Goal: Task Accomplishment & Management: Manage account settings

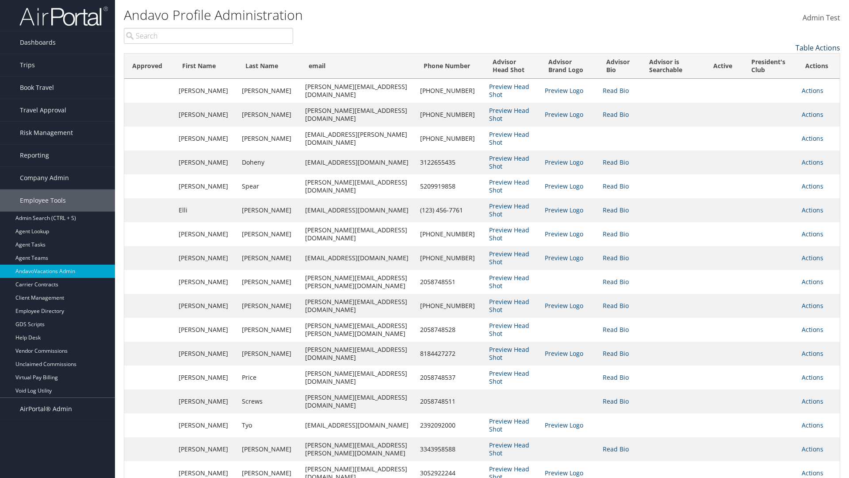
click at [818, 48] on link "Table Actions" at bounding box center [818, 48] width 45 height 10
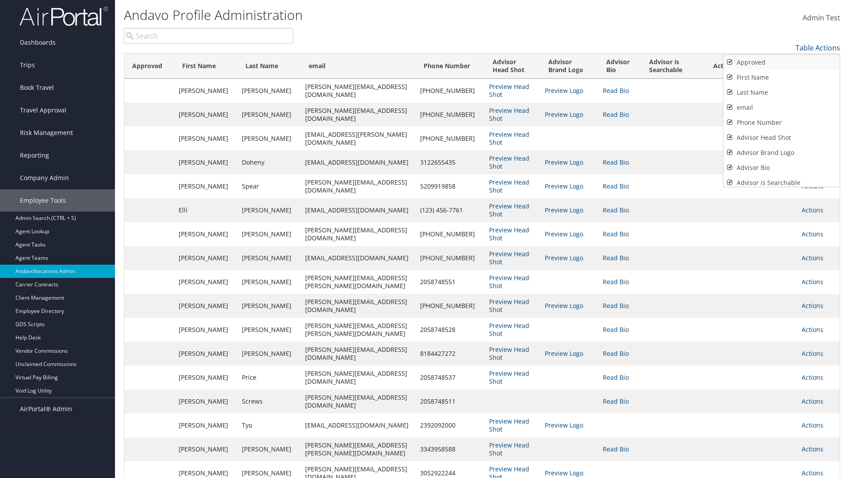
click at [782, 62] on link "Approved" at bounding box center [782, 62] width 116 height 15
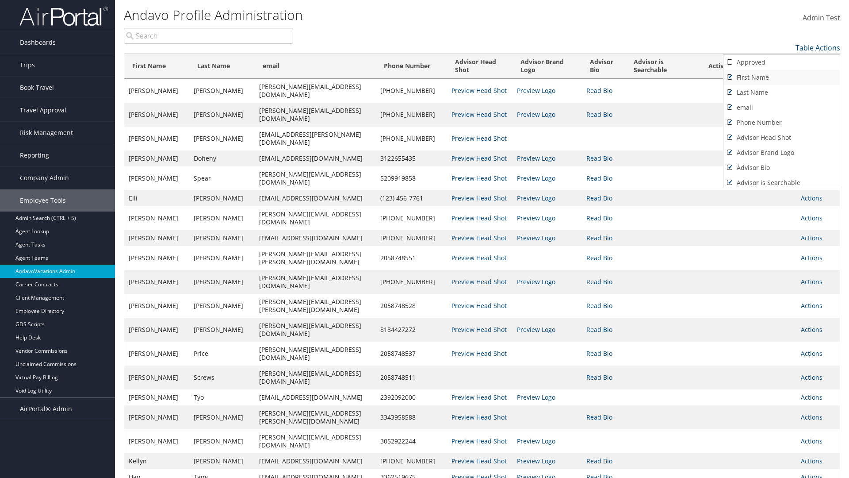
click at [782, 77] on link "First Name" at bounding box center [782, 77] width 116 height 15
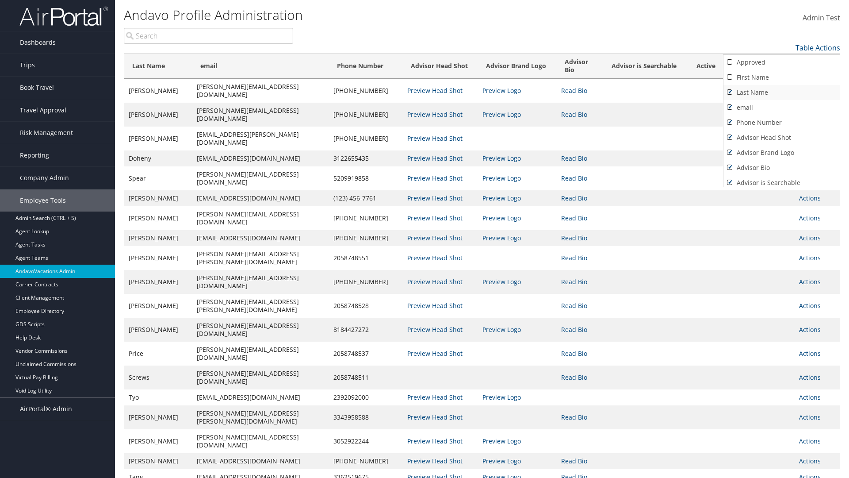
click at [782, 92] on link "Last Name" at bounding box center [782, 92] width 116 height 15
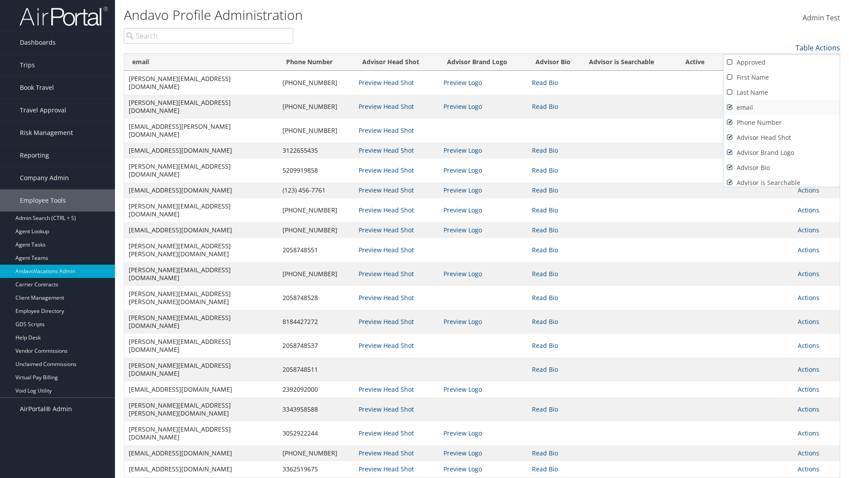
click at [782, 108] on link "email" at bounding box center [782, 107] width 116 height 15
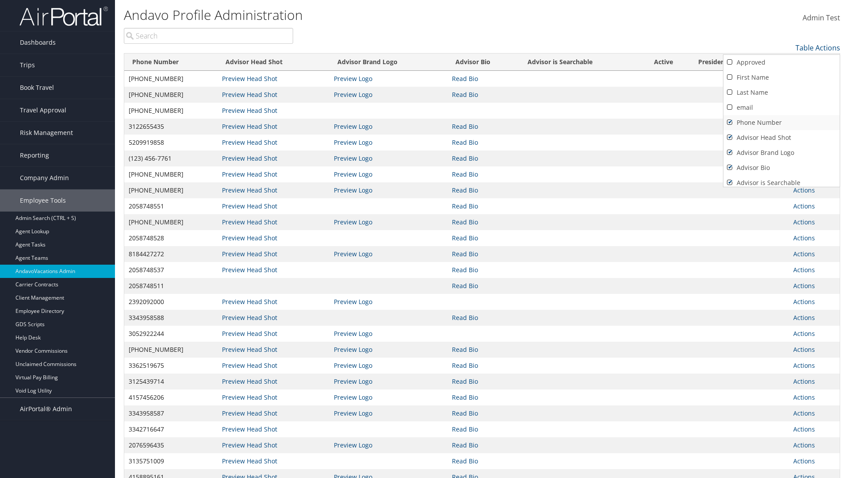
click at [782, 123] on link "Phone Number" at bounding box center [782, 122] width 116 height 15
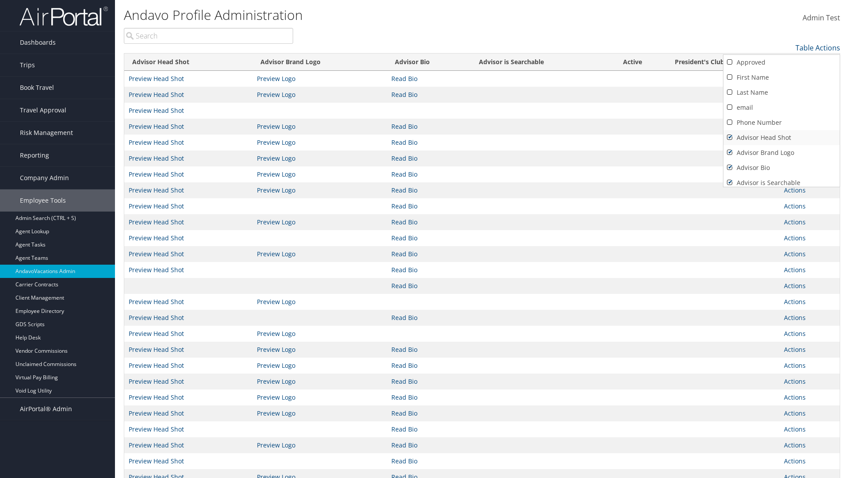
click at [782, 138] on link "Advisor Head Shot" at bounding box center [782, 137] width 116 height 15
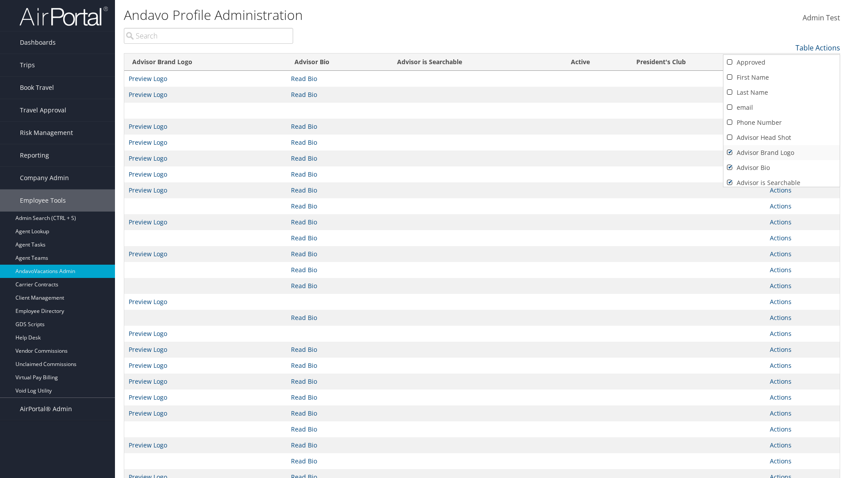
click at [782, 153] on link "Advisor Brand Logo" at bounding box center [782, 152] width 116 height 15
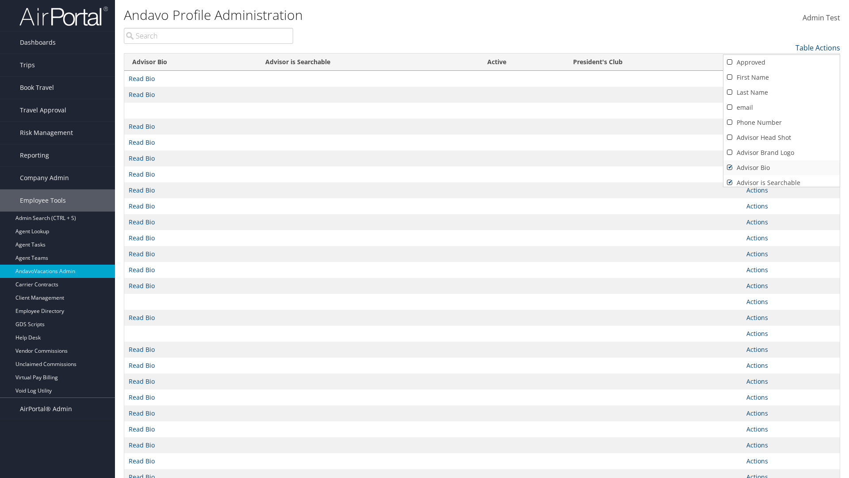
click at [782, 168] on link "Advisor Bio" at bounding box center [782, 167] width 116 height 15
click at [782, 179] on link "Advisor is Searchable" at bounding box center [782, 182] width 116 height 15
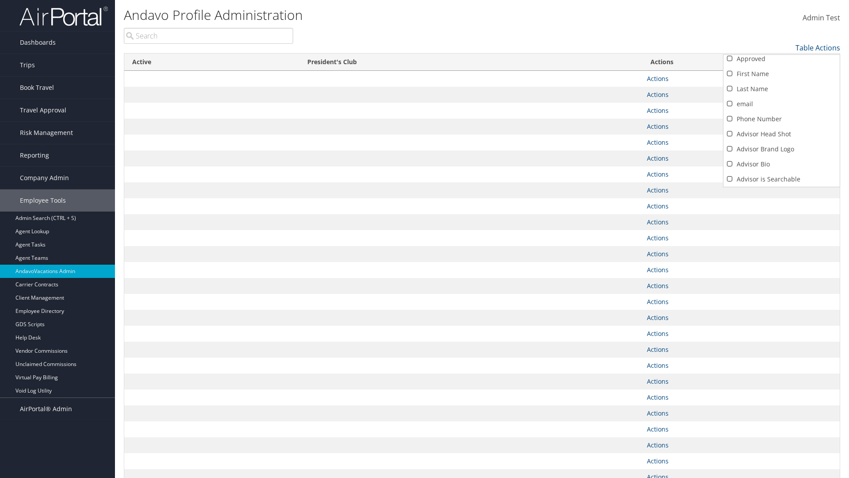
click at [782, 187] on link "Active" at bounding box center [782, 194] width 116 height 15
click at [782, 179] on link "President's Club" at bounding box center [782, 179] width 116 height 15
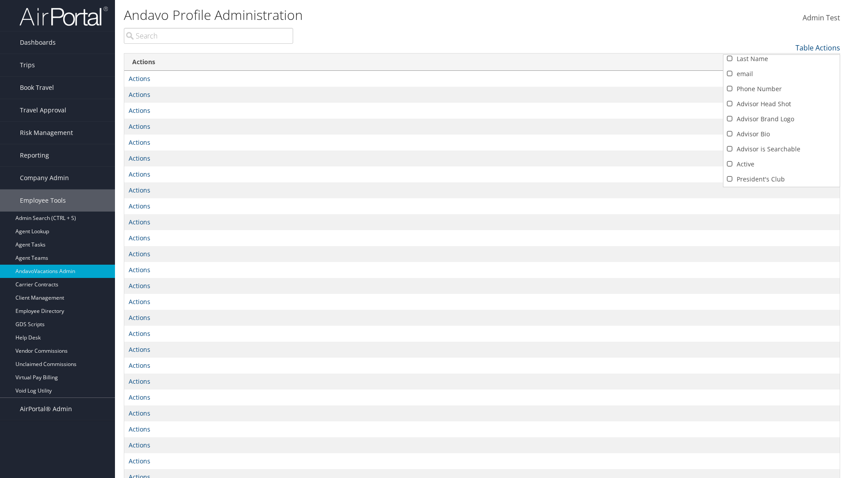
click at [425, 239] on div at bounding box center [424, 239] width 849 height 478
click at [818, 48] on link "Table Actions" at bounding box center [818, 48] width 45 height 10
click at [782, 62] on link "Approved" at bounding box center [782, 62] width 116 height 15
click at [782, 77] on link "First Name" at bounding box center [782, 77] width 116 height 15
click at [782, 92] on link "Last Name" at bounding box center [782, 92] width 116 height 15
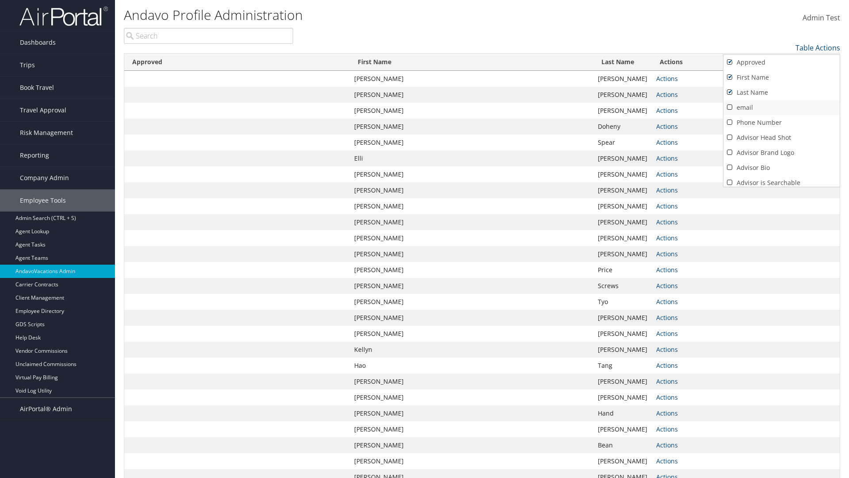
click at [782, 108] on link "email" at bounding box center [782, 107] width 116 height 15
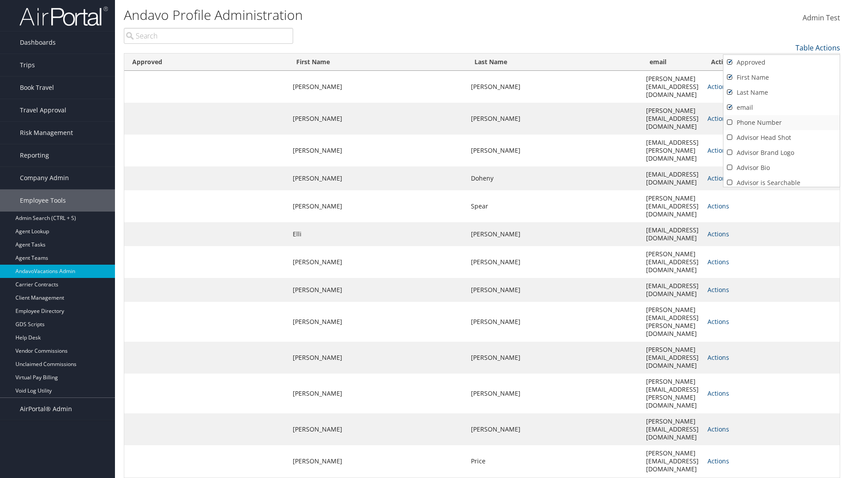
click at [782, 123] on link "Phone Number" at bounding box center [782, 122] width 116 height 15
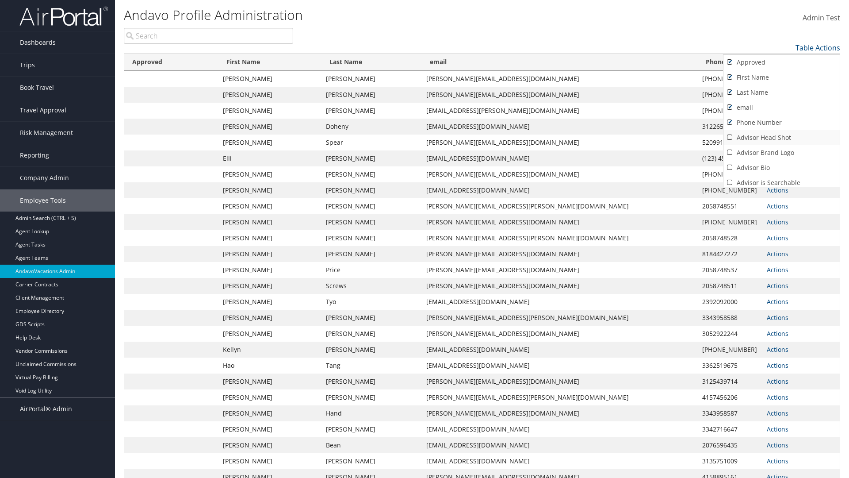
click at [782, 138] on link "Advisor Head Shot" at bounding box center [782, 137] width 116 height 15
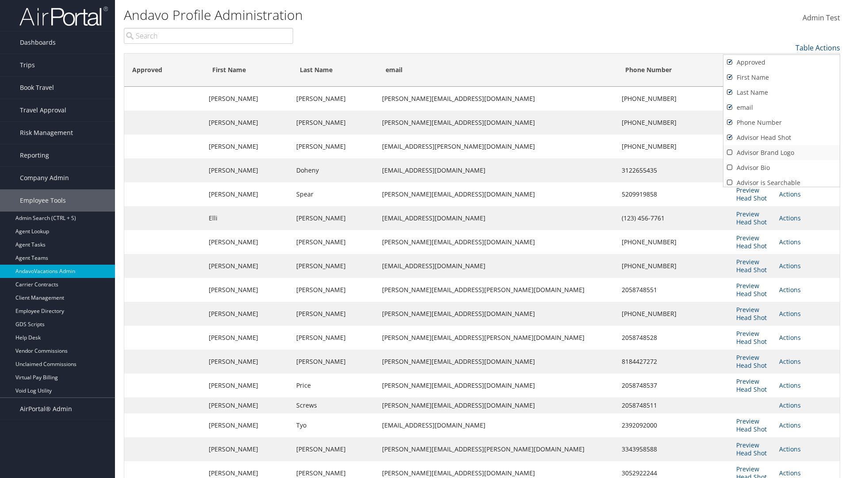
click at [782, 153] on link "Advisor Brand Logo" at bounding box center [782, 152] width 116 height 15
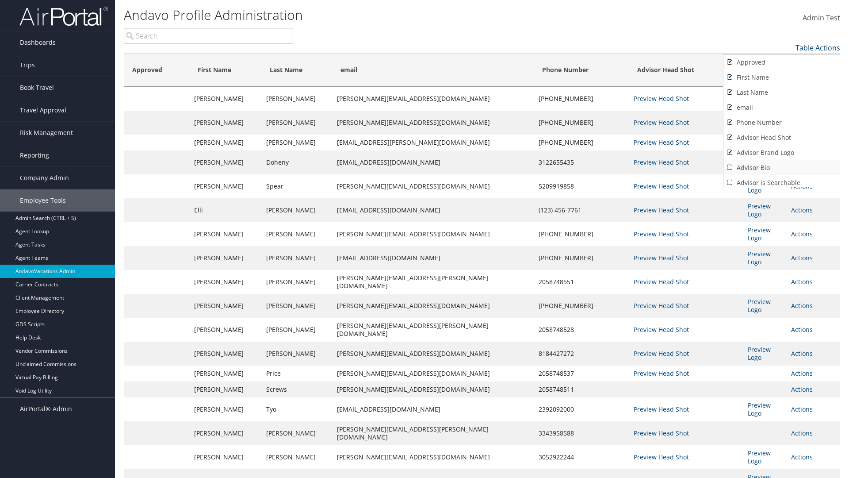
click at [782, 168] on link "Advisor Bio" at bounding box center [782, 167] width 116 height 15
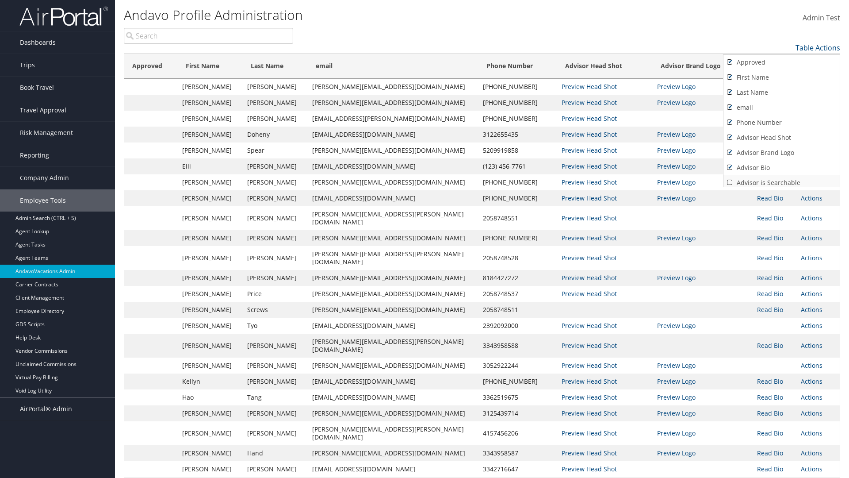
click at [782, 179] on link "Advisor is Searchable" at bounding box center [782, 182] width 116 height 15
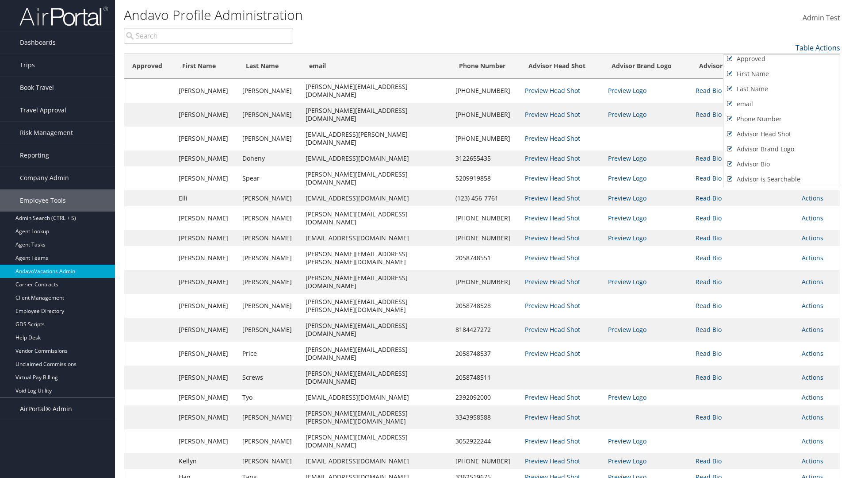
click at [782, 187] on link "Active" at bounding box center [782, 194] width 116 height 15
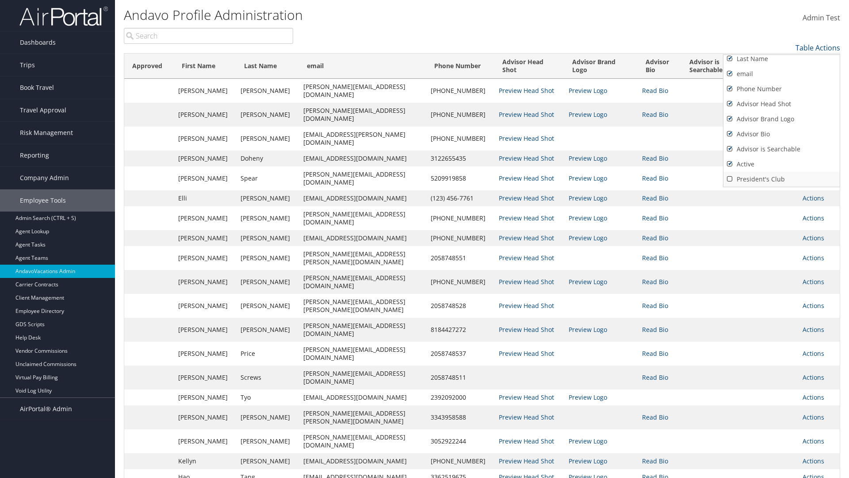
click at [782, 179] on link "President's Club" at bounding box center [782, 179] width 116 height 15
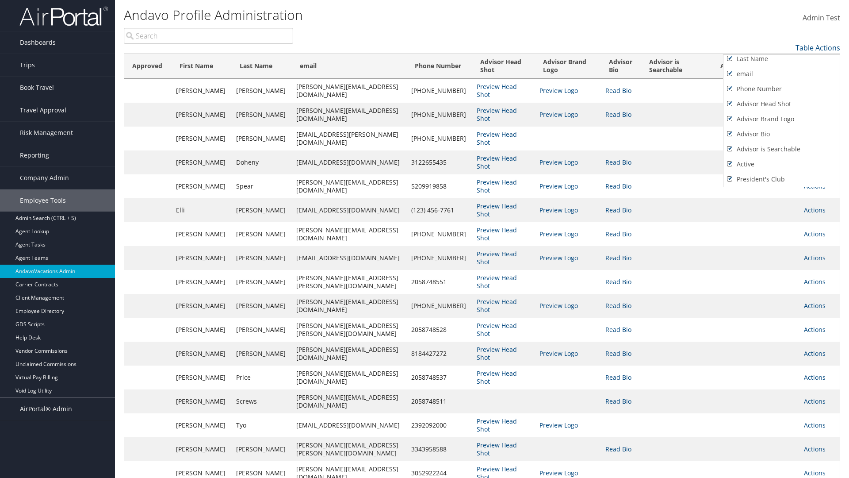
click at [425, 239] on div at bounding box center [424, 239] width 849 height 478
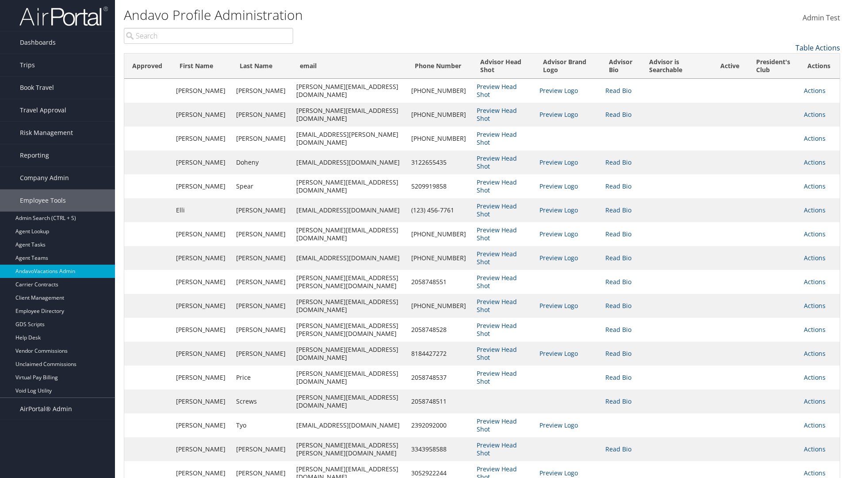
click at [818, 48] on link "Table Actions" at bounding box center [818, 48] width 45 height 10
click at [782, 77] on link "Page Length" at bounding box center [782, 76] width 116 height 15
click at [782, 108] on link "100" at bounding box center [782, 107] width 116 height 15
click at [818, 48] on link "Table Actions" at bounding box center [818, 48] width 45 height 10
click at [782, 77] on link "Page Length" at bounding box center [782, 76] width 116 height 15
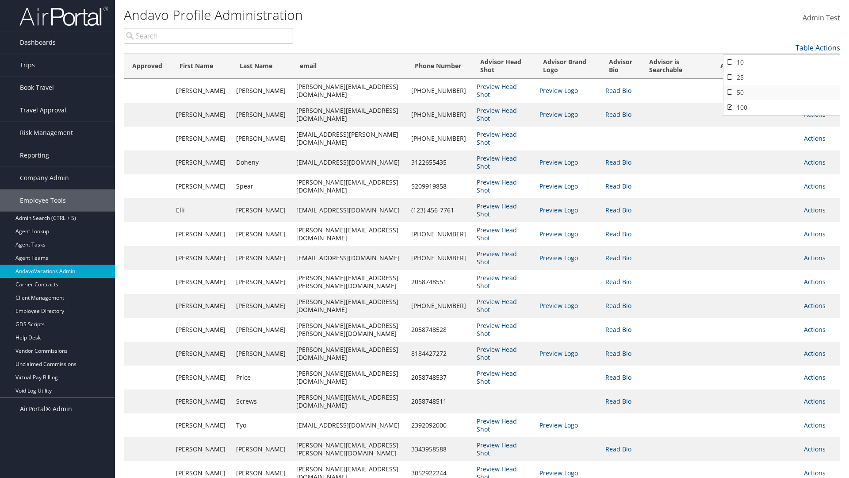
click at [782, 92] on link "50" at bounding box center [782, 92] width 116 height 15
click at [818, 48] on link "Table Actions" at bounding box center [818, 48] width 45 height 10
click at [782, 77] on link "Page Length" at bounding box center [782, 76] width 116 height 15
click at [782, 62] on link "10" at bounding box center [782, 62] width 116 height 15
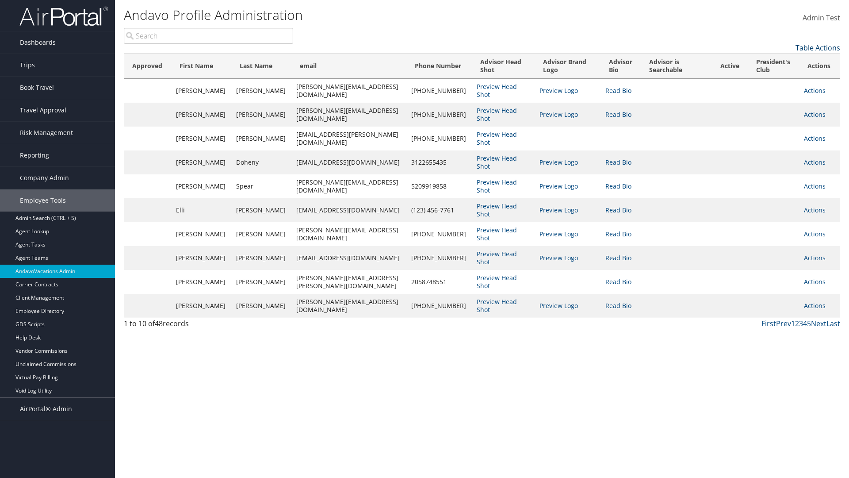
click at [818, 48] on link "Table Actions" at bounding box center [818, 48] width 45 height 10
click at [782, 77] on link "25" at bounding box center [782, 77] width 116 height 15
